Goal: Check status: Check status

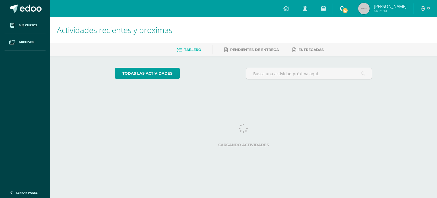
click at [337, 9] on link "12" at bounding box center [342, 8] width 18 height 17
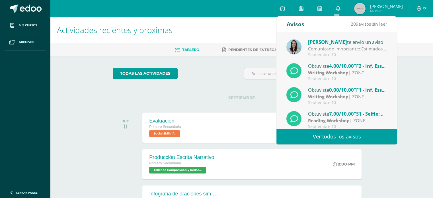
scroll to position [94, 0]
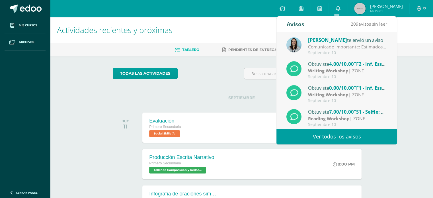
click at [332, 94] on strong "Writing Workshop" at bounding box center [328, 94] width 40 height 6
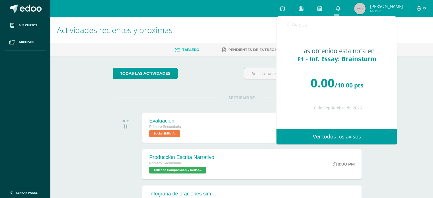
click at [289, 26] on link "Avisos" at bounding box center [296, 24] width 20 height 16
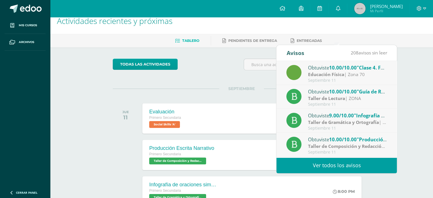
scroll to position [0, 0]
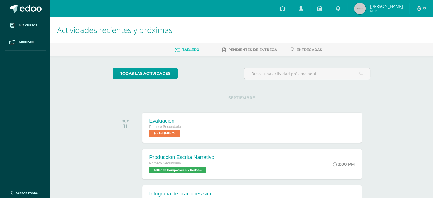
click at [338, 11] on icon at bounding box center [338, 8] width 5 height 5
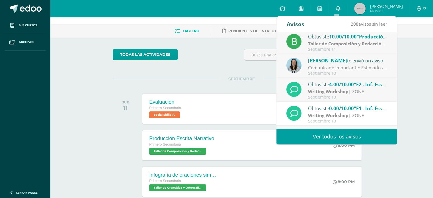
scroll to position [66, 0]
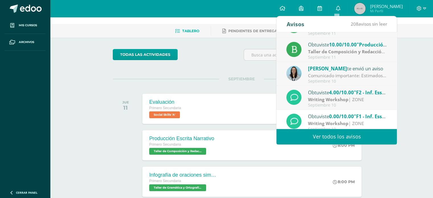
click at [341, 115] on span "0.00/10.00" at bounding box center [341, 116] width 25 height 7
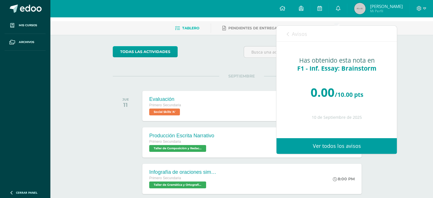
scroll to position [19, 0]
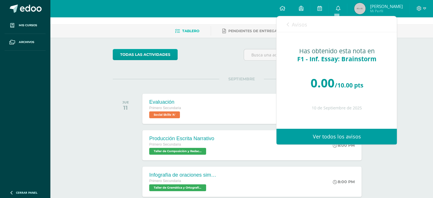
click at [290, 25] on link "Avisos" at bounding box center [296, 24] width 20 height 16
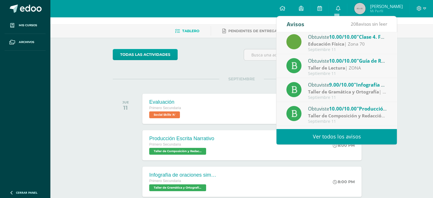
scroll to position [0, 0]
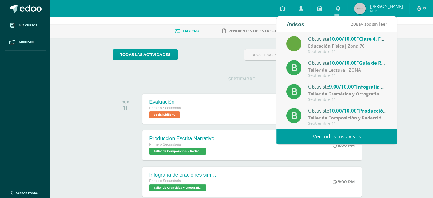
click at [344, 98] on div "Septiembre 11" at bounding box center [347, 99] width 79 height 5
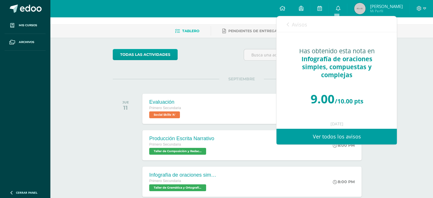
click at [288, 26] on icon at bounding box center [287, 24] width 2 height 5
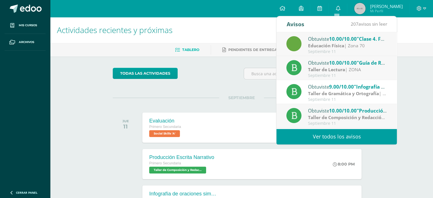
click at [336, 63] on span "10.00/10.00" at bounding box center [343, 62] width 28 height 7
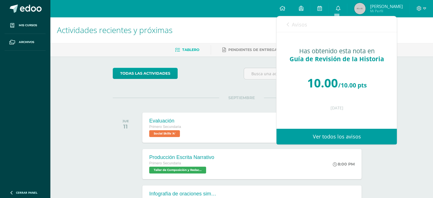
click at [289, 24] on link "Avisos" at bounding box center [296, 24] width 20 height 16
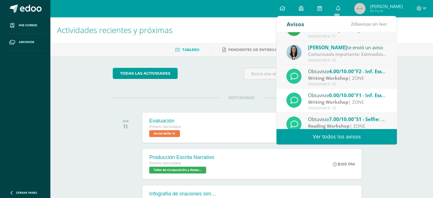
scroll to position [94, 0]
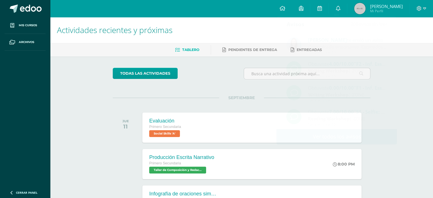
click at [253, 48] on span "Pendientes de entrega" at bounding box center [252, 50] width 49 height 4
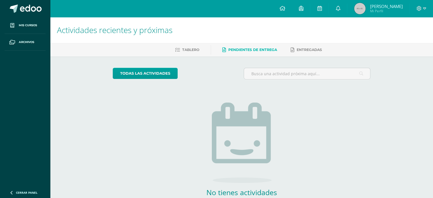
drag, startPoint x: 186, startPoint y: 50, endPoint x: 222, endPoint y: 46, distance: 36.6
click at [186, 50] on span "Tablero" at bounding box center [190, 50] width 17 height 4
click at [304, 48] on span "Entregadas" at bounding box center [309, 50] width 25 height 4
click at [184, 47] on link "Tablero" at bounding box center [187, 49] width 24 height 9
